Goal: Task Accomplishment & Management: Manage account settings

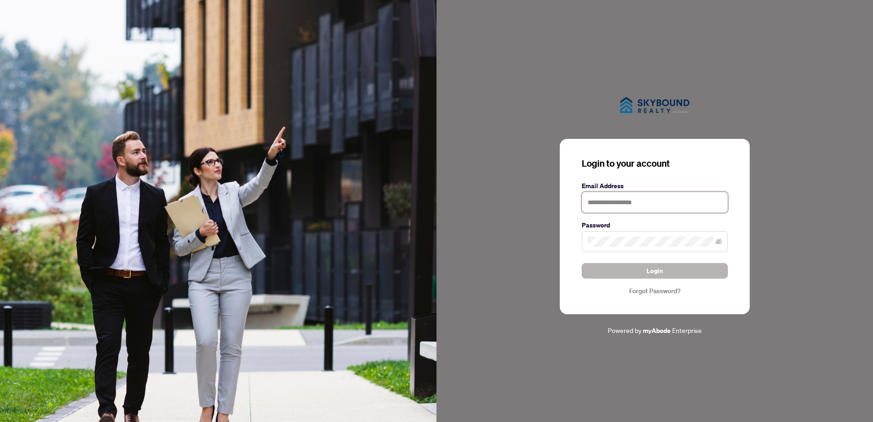
type input "**********"
click at [635, 270] on button "Login" at bounding box center [654, 271] width 146 height 16
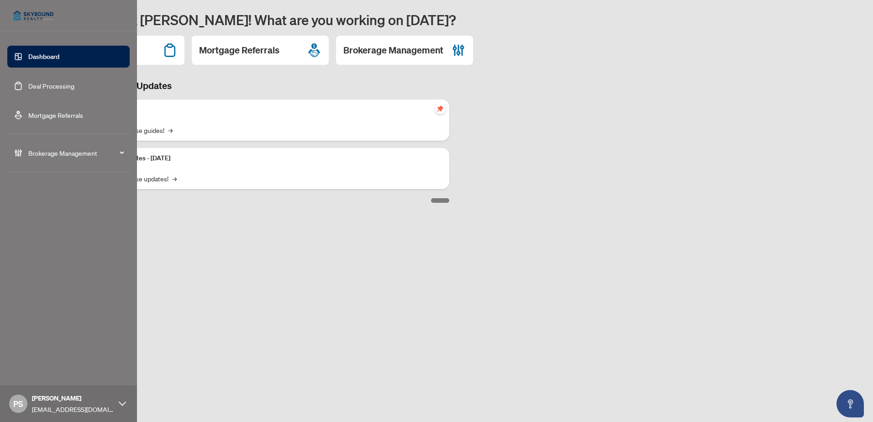
click at [45, 85] on link "Deal Processing" at bounding box center [51, 86] width 46 height 8
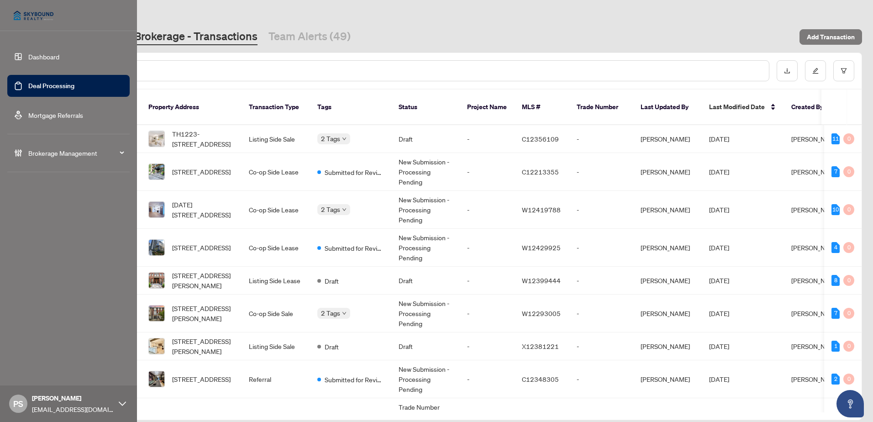
click at [44, 152] on span "Brokerage Management" at bounding box center [75, 153] width 95 height 10
click at [41, 54] on link "Dashboard" at bounding box center [43, 56] width 31 height 8
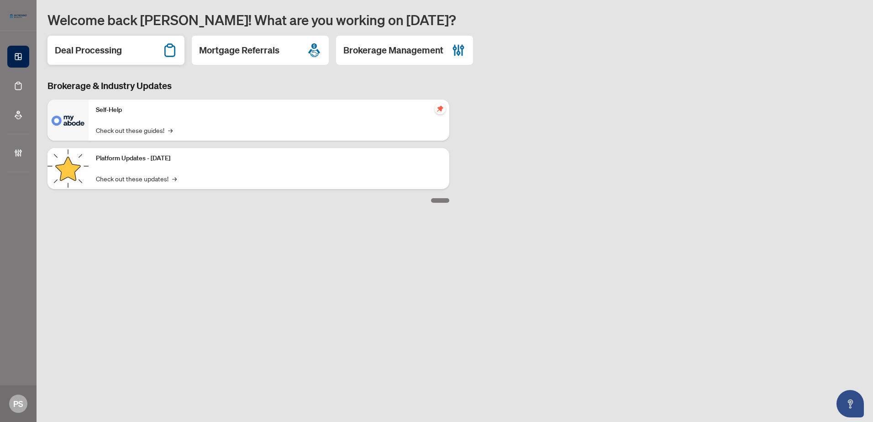
drag, startPoint x: 113, startPoint y: 48, endPoint x: 126, endPoint y: 50, distance: 12.9
click at [113, 47] on h2 "Deal Processing" at bounding box center [88, 50] width 67 height 13
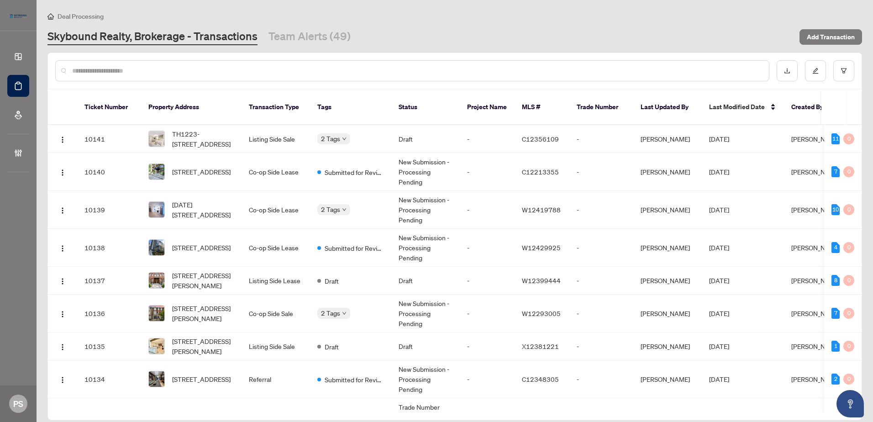
drag, startPoint x: 140, startPoint y: 73, endPoint x: 144, endPoint y: 70, distance: 4.9
click at [142, 71] on input "text" at bounding box center [416, 71] width 689 height 10
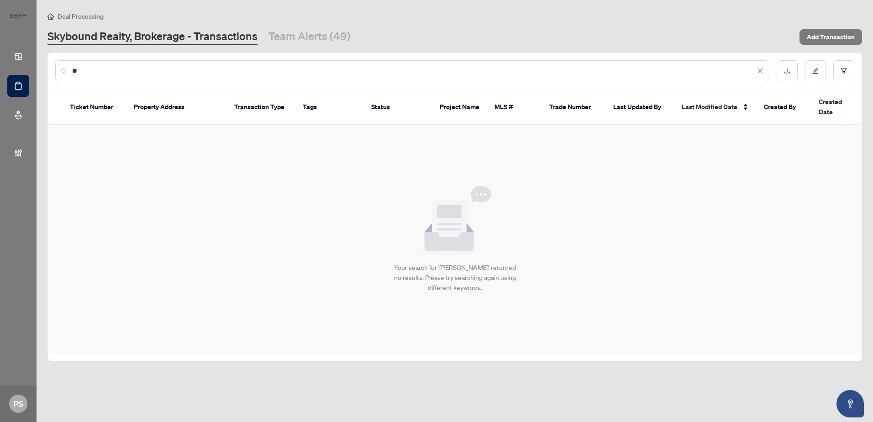
type input "*"
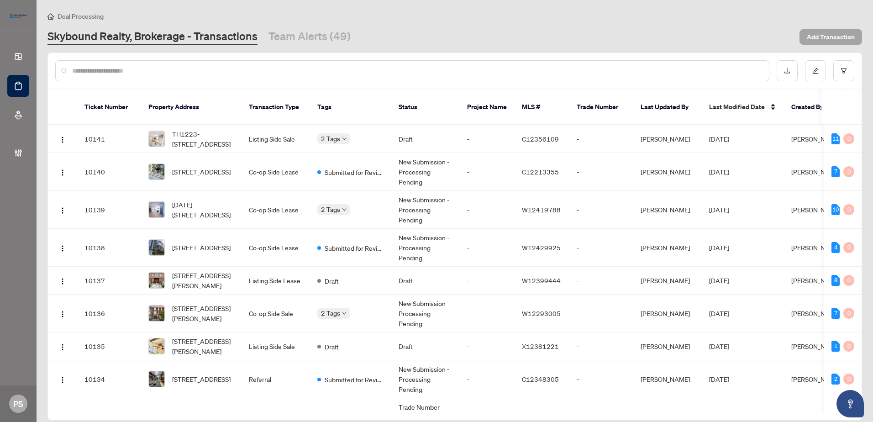
click at [827, 34] on span "Add Transaction" at bounding box center [830, 37] width 48 height 15
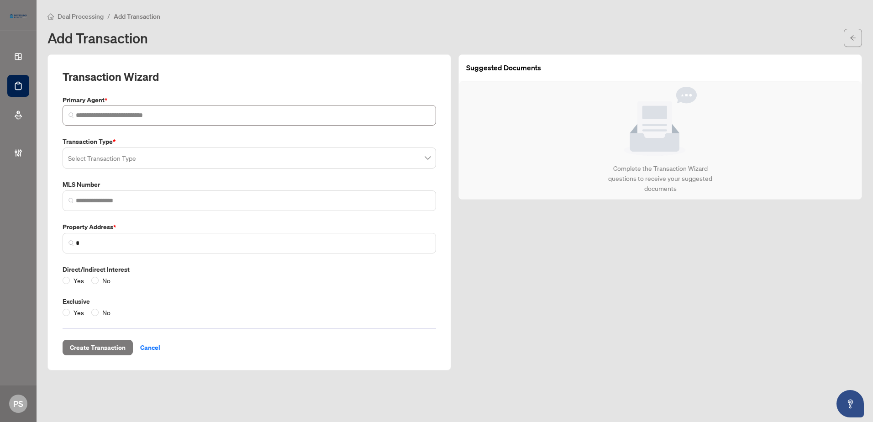
click at [184, 125] on span at bounding box center [249, 115] width 373 height 21
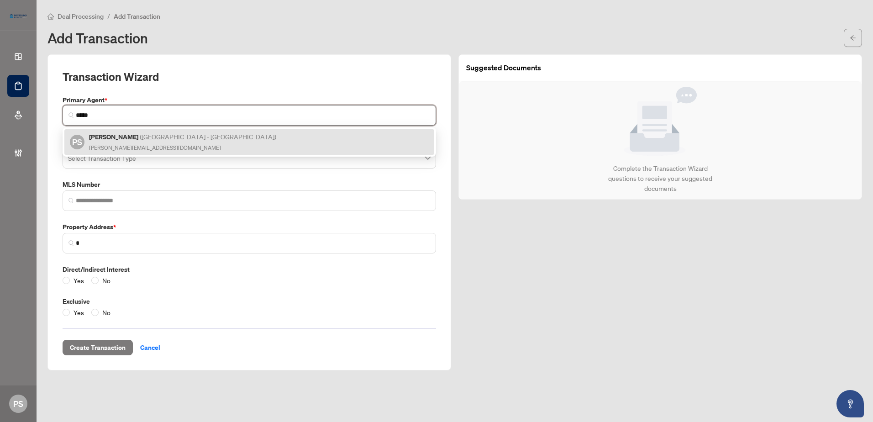
click at [120, 136] on h5 "[PERSON_NAME] ( [GEOGRAPHIC_DATA] - [GEOGRAPHIC_DATA] )" at bounding box center [183, 136] width 188 height 10
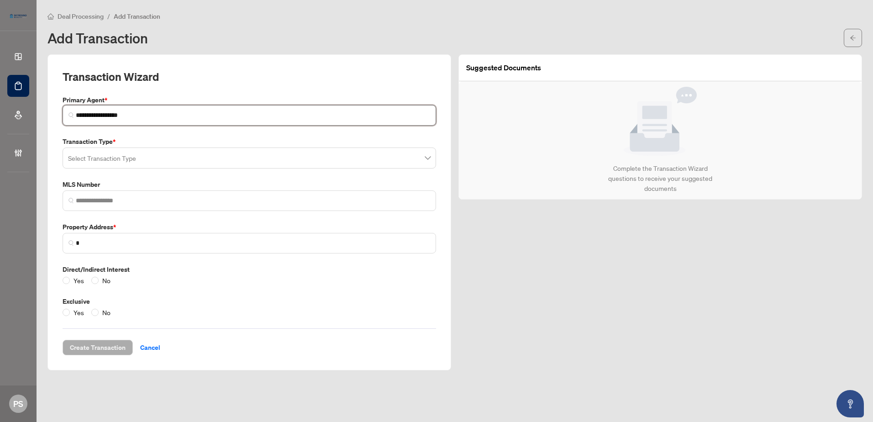
type input "**********"
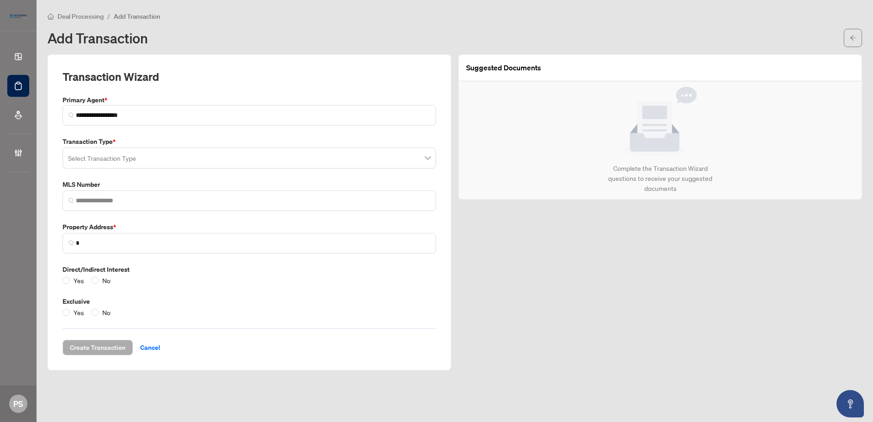
click at [156, 161] on input "search" at bounding box center [245, 159] width 354 height 20
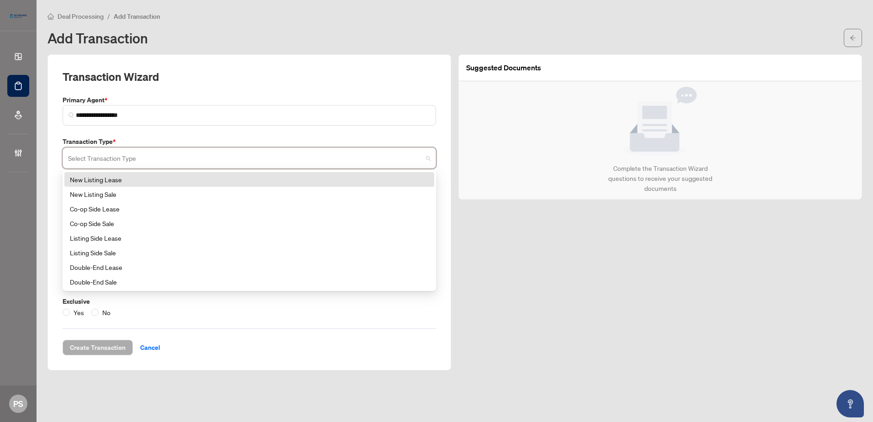
click at [97, 177] on div "New Listing Lease" at bounding box center [249, 179] width 359 height 10
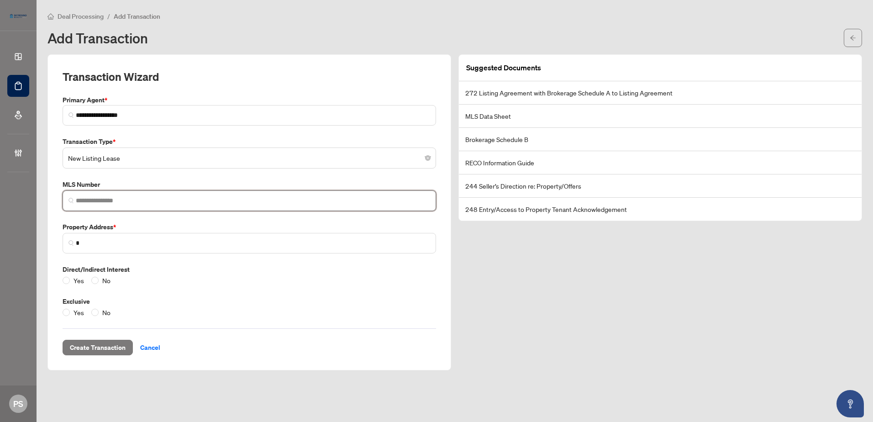
click at [147, 199] on input "search" at bounding box center [253, 201] width 354 height 10
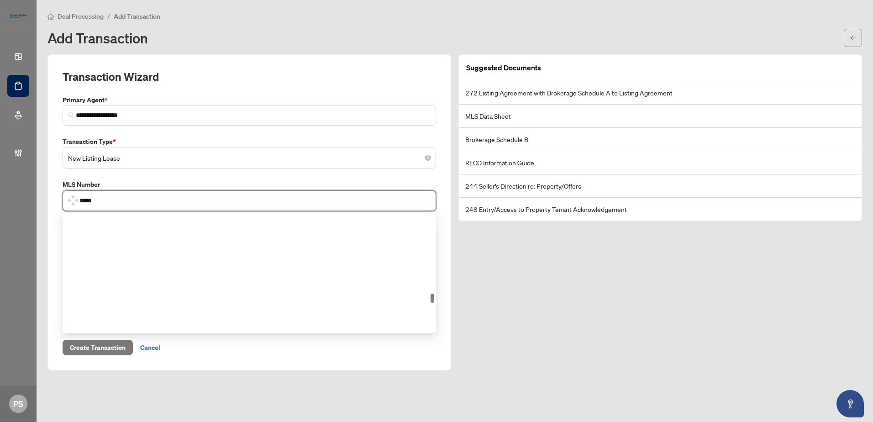
scroll to position [1085, 0]
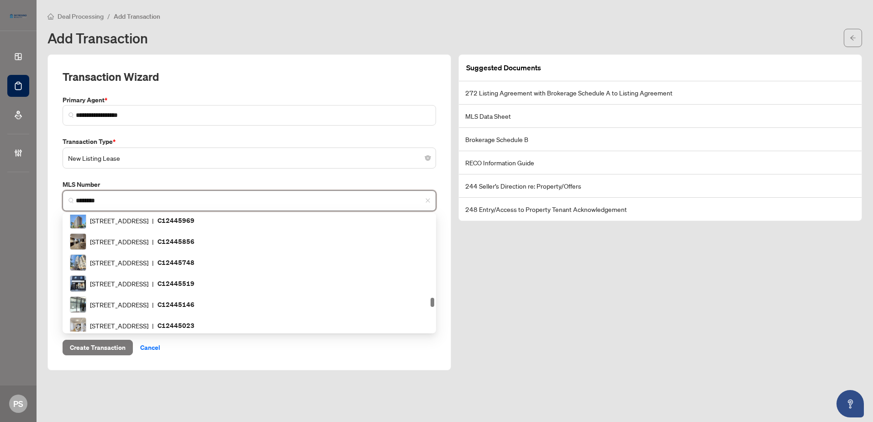
type input "*********"
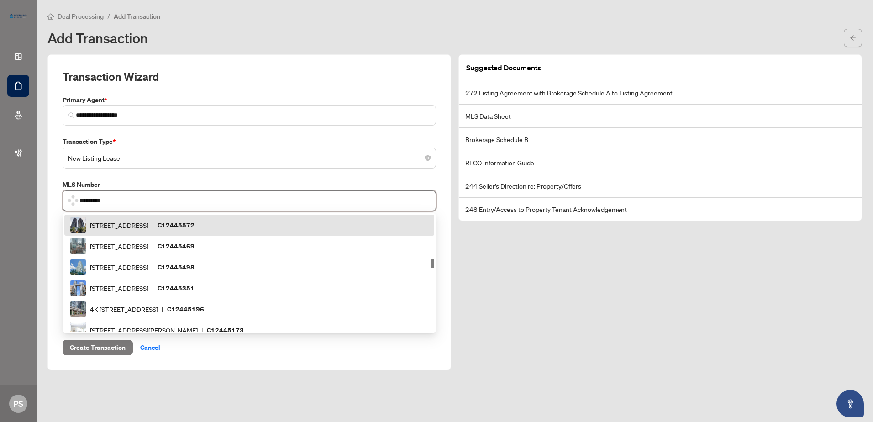
scroll to position [0, 0]
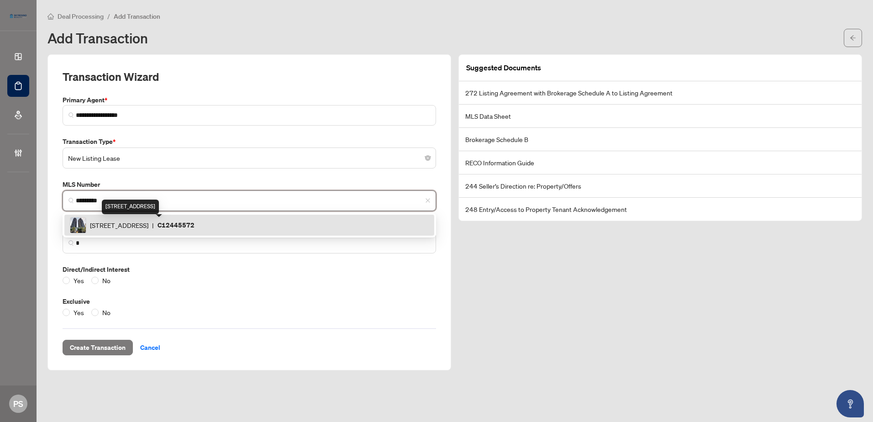
click at [148, 225] on span "[STREET_ADDRESS]" at bounding box center [119, 225] width 58 height 10
type input "**********"
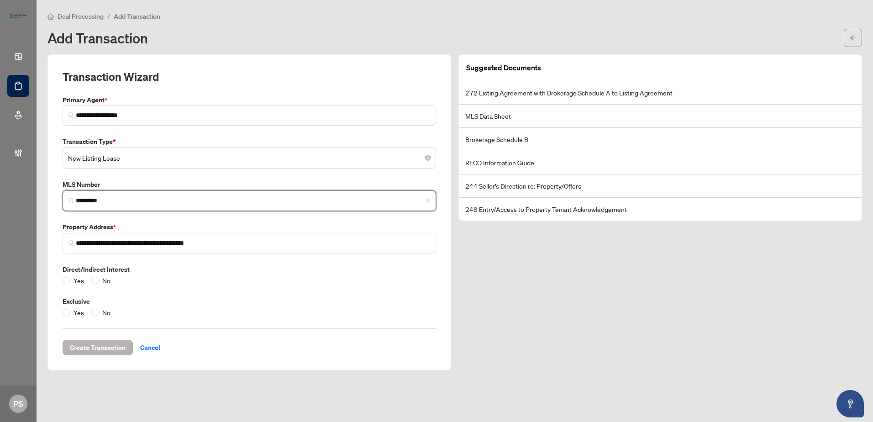
type input "*********"
click at [92, 345] on span "Create Transaction" at bounding box center [98, 347] width 56 height 15
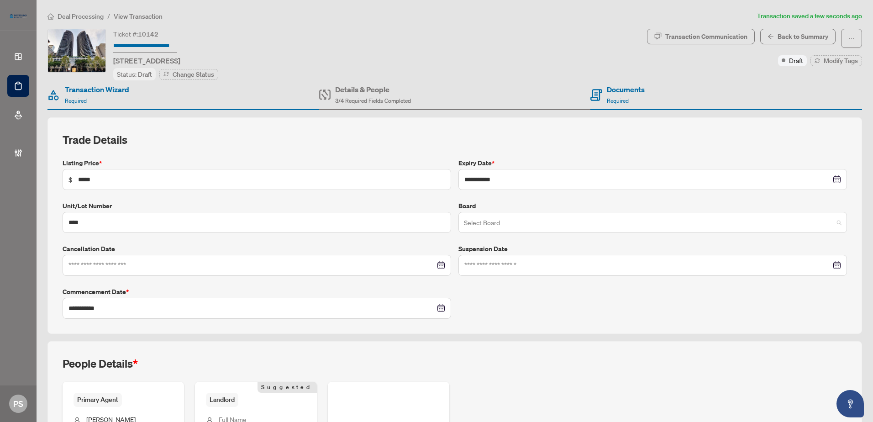
click at [509, 220] on input "search" at bounding box center [648, 224] width 369 height 20
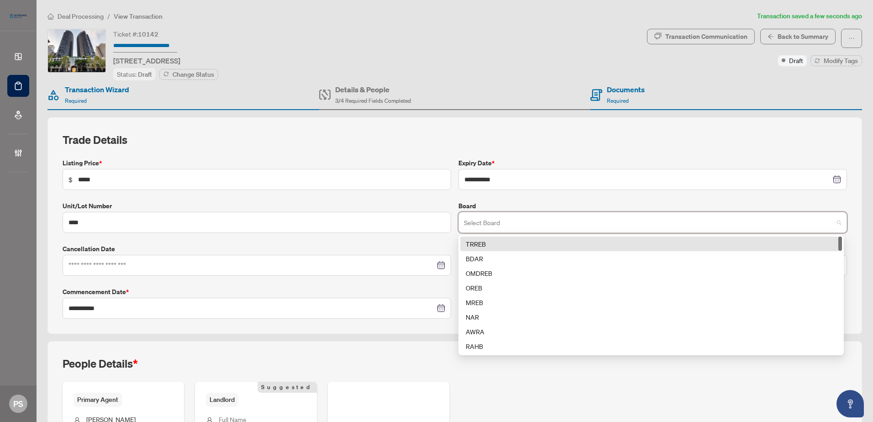
click at [484, 241] on div "TRREB" at bounding box center [651, 244] width 371 height 10
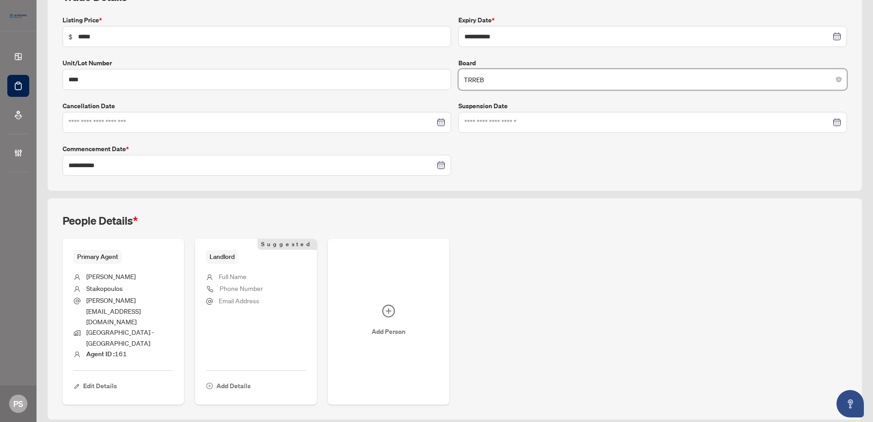
scroll to position [143, 0]
click at [234, 275] on span "Full Name" at bounding box center [233, 276] width 28 height 8
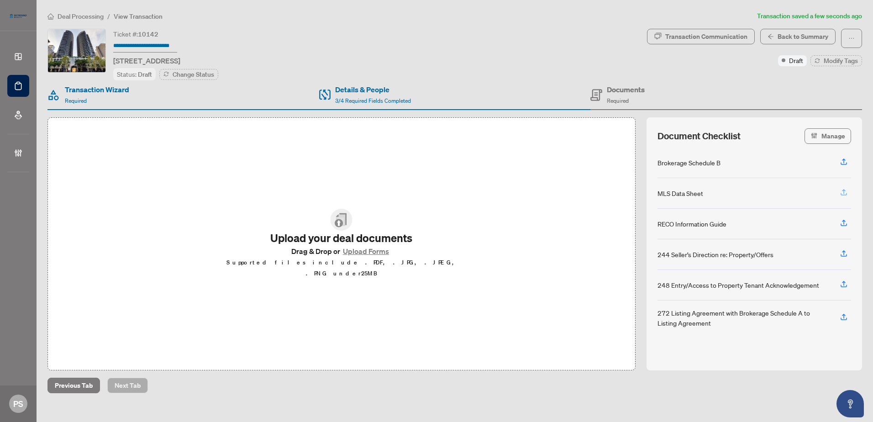
click at [842, 190] on icon "button" at bounding box center [843, 192] width 8 height 8
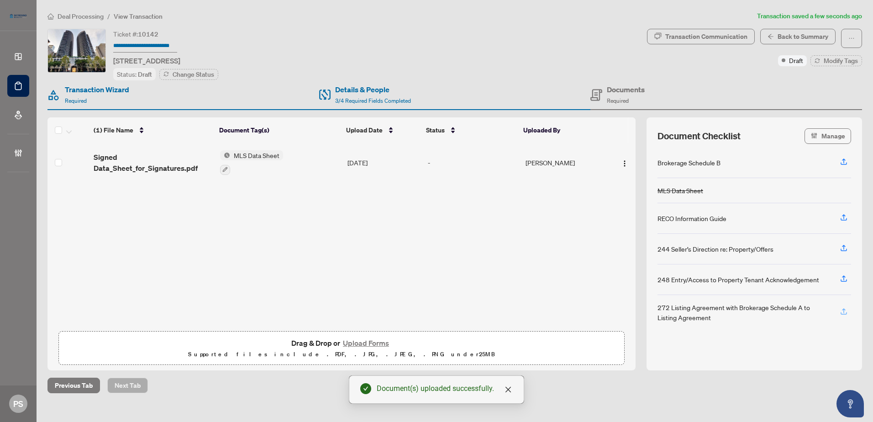
click at [843, 309] on icon "button" at bounding box center [843, 311] width 8 height 8
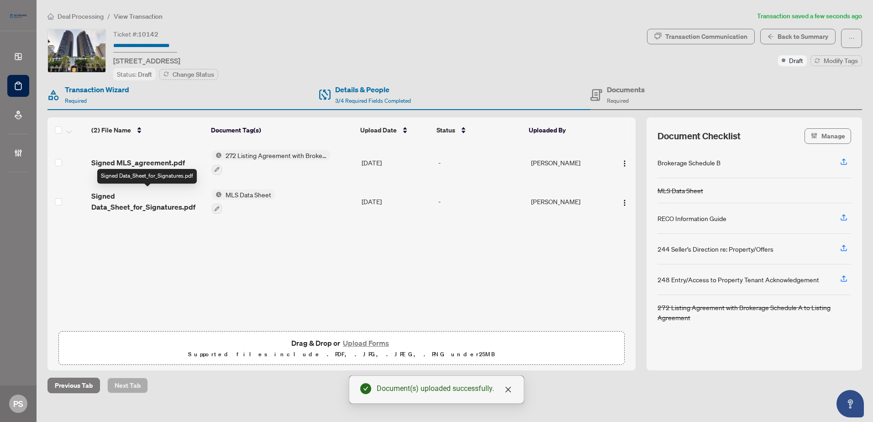
click at [123, 202] on span "Signed Data_Sheet_for_Signatures.pdf" at bounding box center [147, 201] width 113 height 22
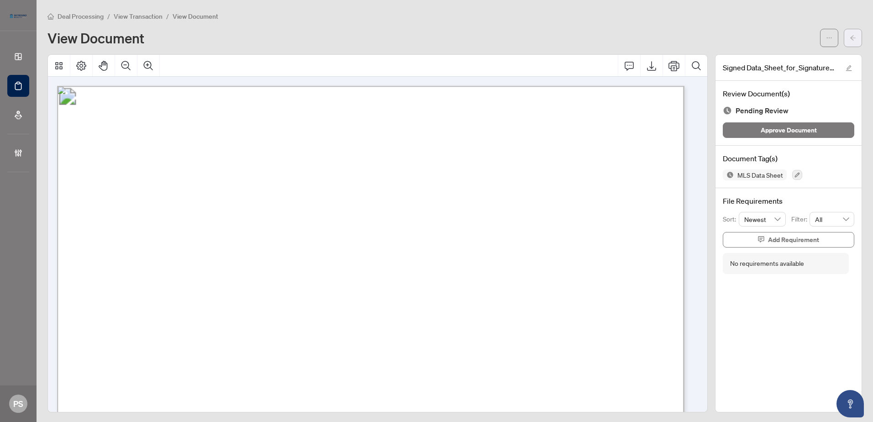
click at [849, 33] on span "button" at bounding box center [852, 38] width 6 height 15
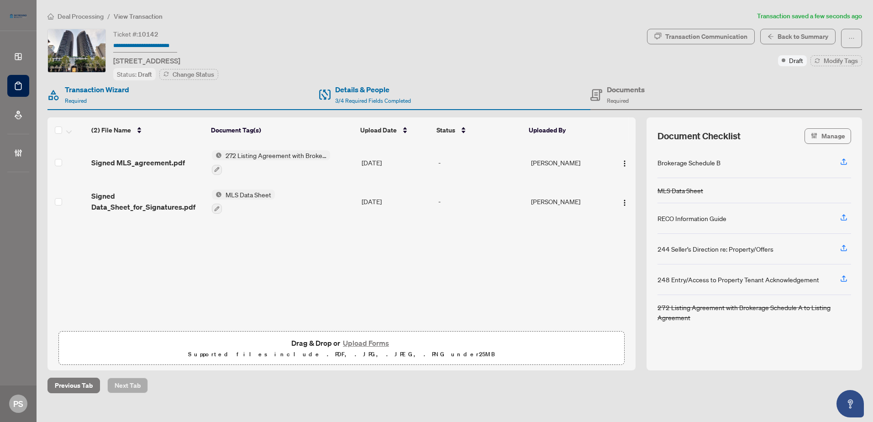
click at [255, 150] on span "272 Listing Agreement with Brokerage Schedule A to Listing Agreement" at bounding box center [276, 155] width 108 height 10
click at [251, 203] on span "272 Listing Agreement with Brokerage Schedule A to Listing Agreement" at bounding box center [275, 204] width 136 height 20
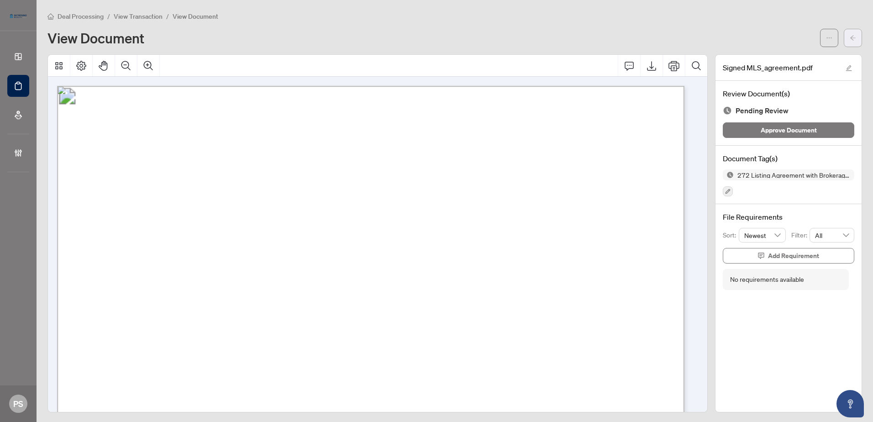
click at [849, 33] on button "button" at bounding box center [852, 38] width 18 height 18
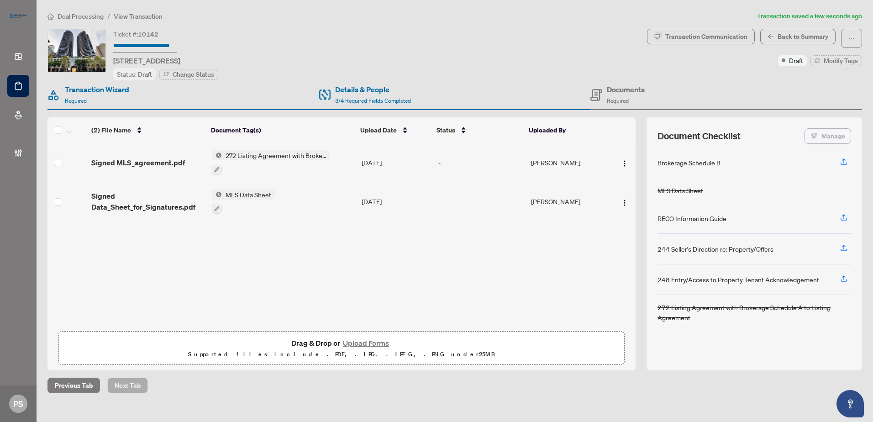
click at [831, 134] on span "Manage" at bounding box center [833, 136] width 24 height 15
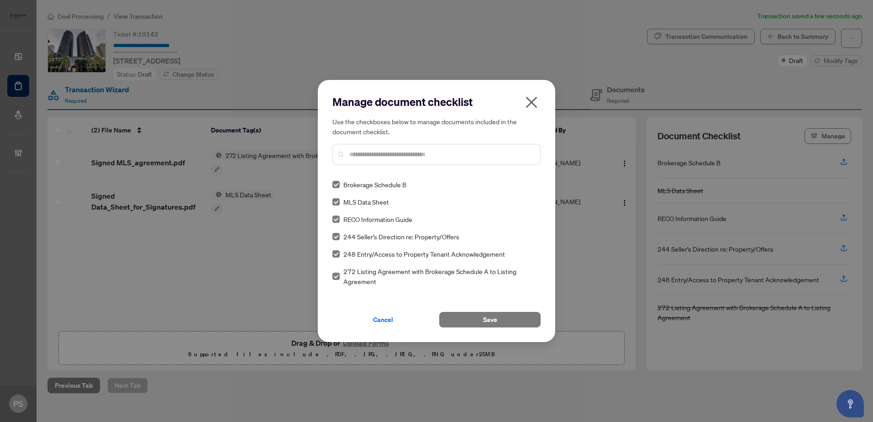
click at [532, 100] on icon "close" at bounding box center [531, 102] width 15 height 15
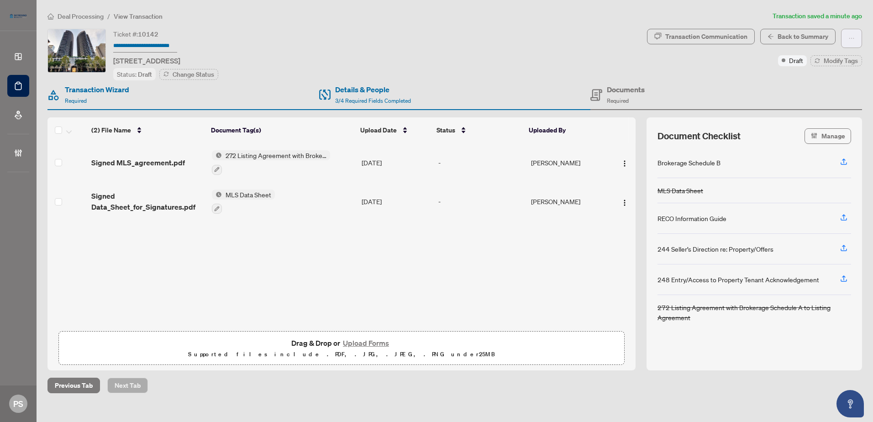
click at [851, 35] on icon "ellipsis" at bounding box center [851, 38] width 6 height 6
click at [716, 35] on div "Transaction Communication" at bounding box center [706, 36] width 82 height 15
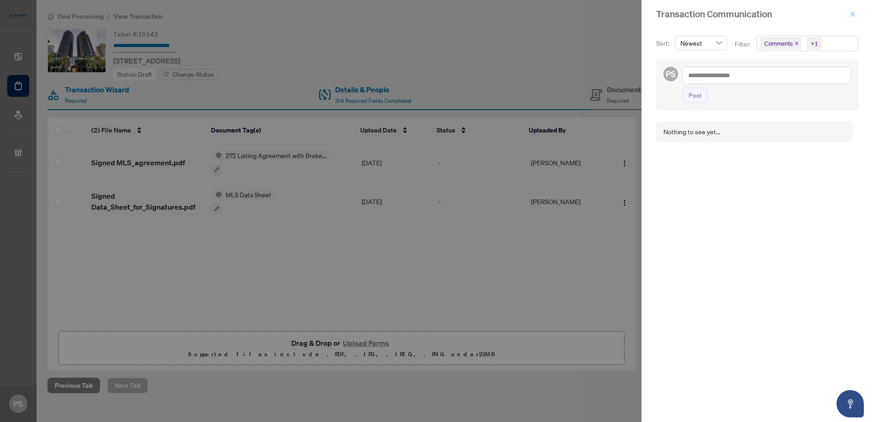
click at [851, 12] on icon "close" at bounding box center [852, 14] width 6 height 6
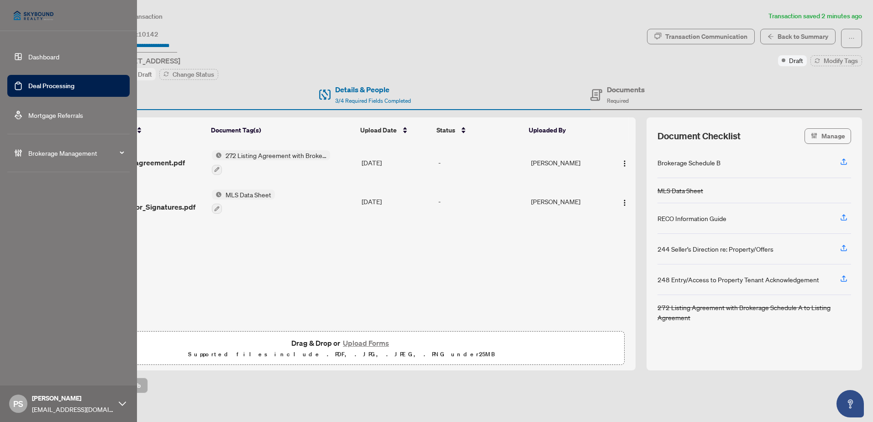
drag, startPoint x: 39, startPoint y: 54, endPoint x: 52, endPoint y: 51, distance: 12.9
click at [39, 54] on link "Dashboard" at bounding box center [43, 56] width 31 height 8
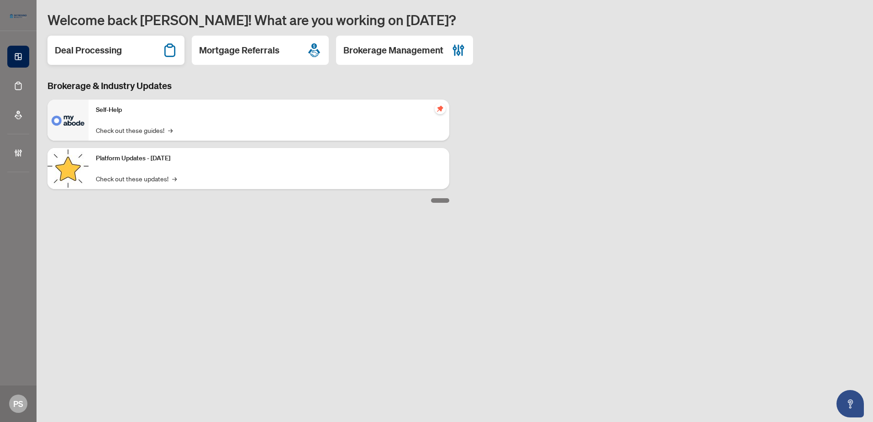
click at [121, 54] on h2 "Deal Processing" at bounding box center [88, 50] width 67 height 13
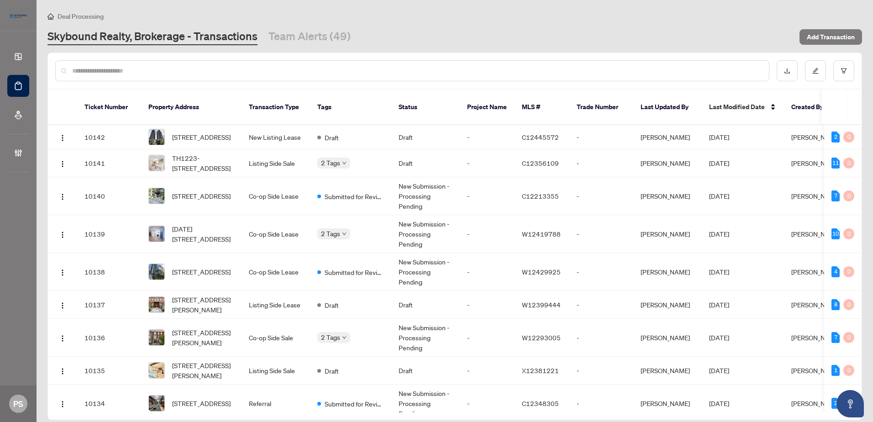
click at [152, 69] on input "text" at bounding box center [416, 71] width 689 height 10
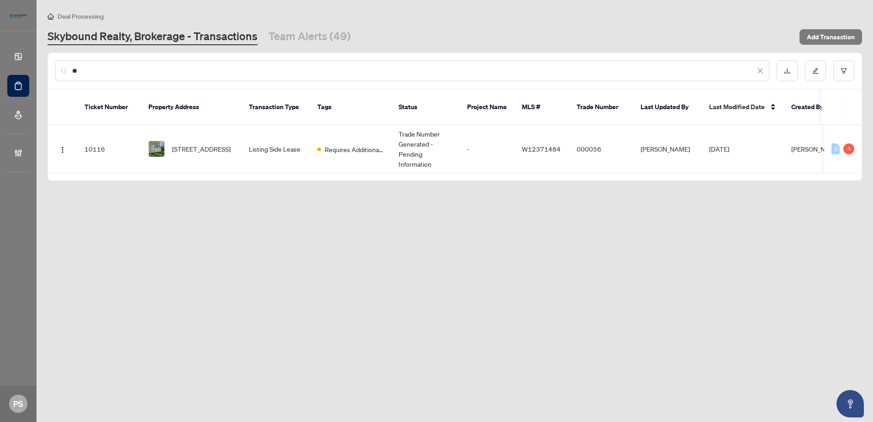
type input "*"
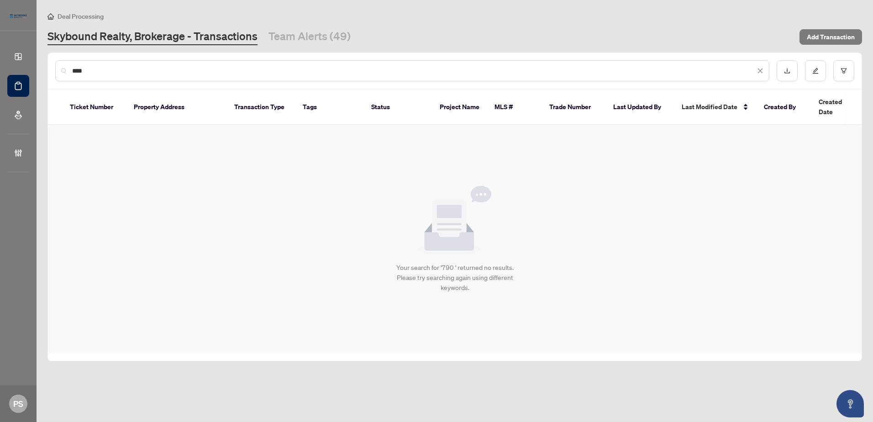
type input "***"
